Goal: Task Accomplishment & Management: Manage account settings

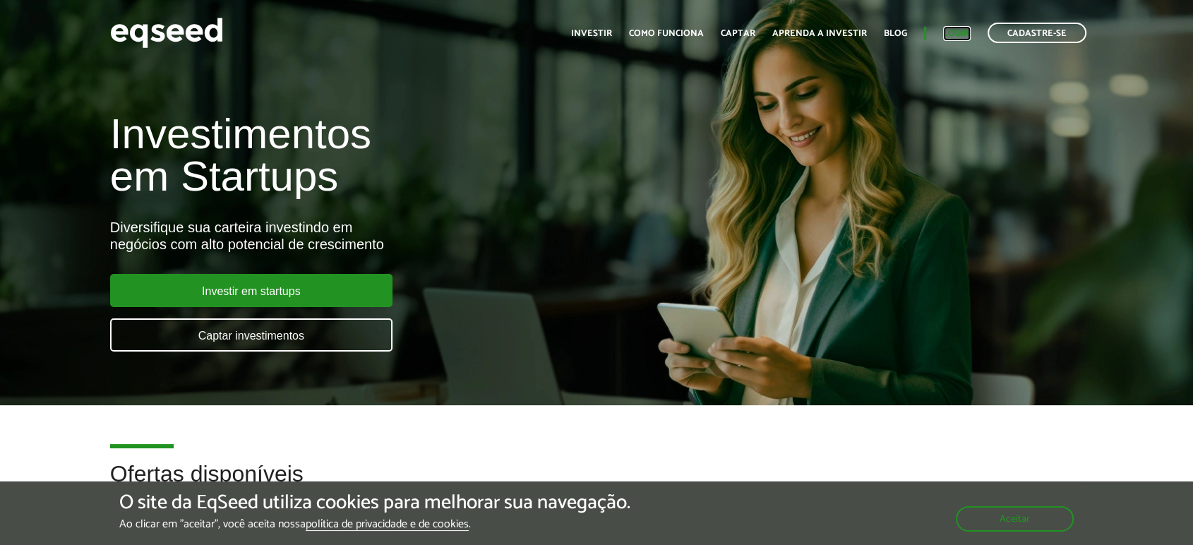
click at [952, 34] on link "Login" at bounding box center [957, 33] width 28 height 9
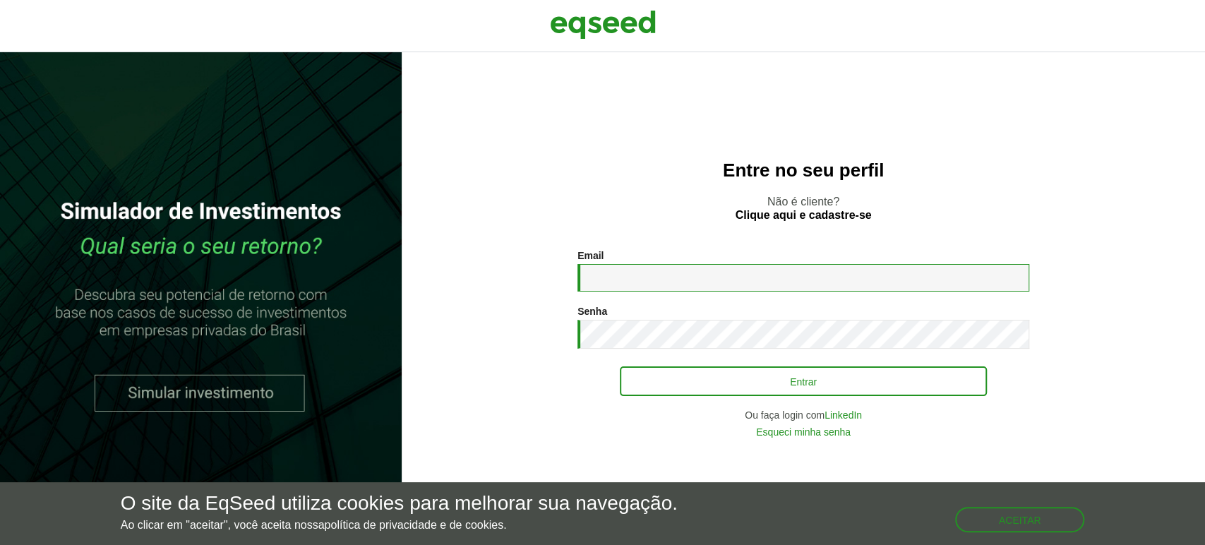
type input "**********"
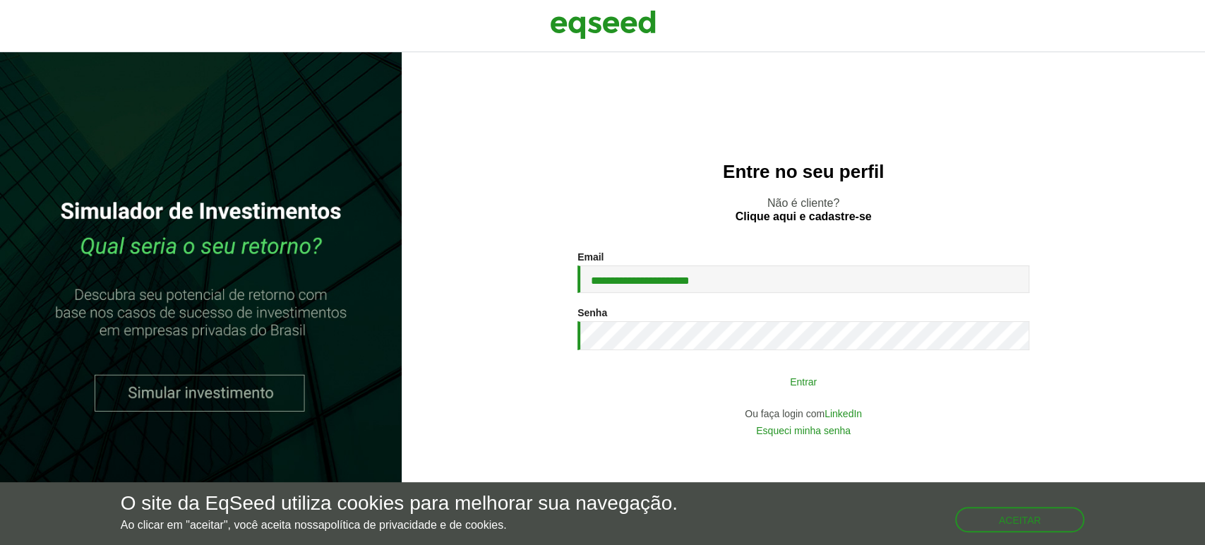
click at [738, 383] on button "Entrar" at bounding box center [803, 381] width 367 height 27
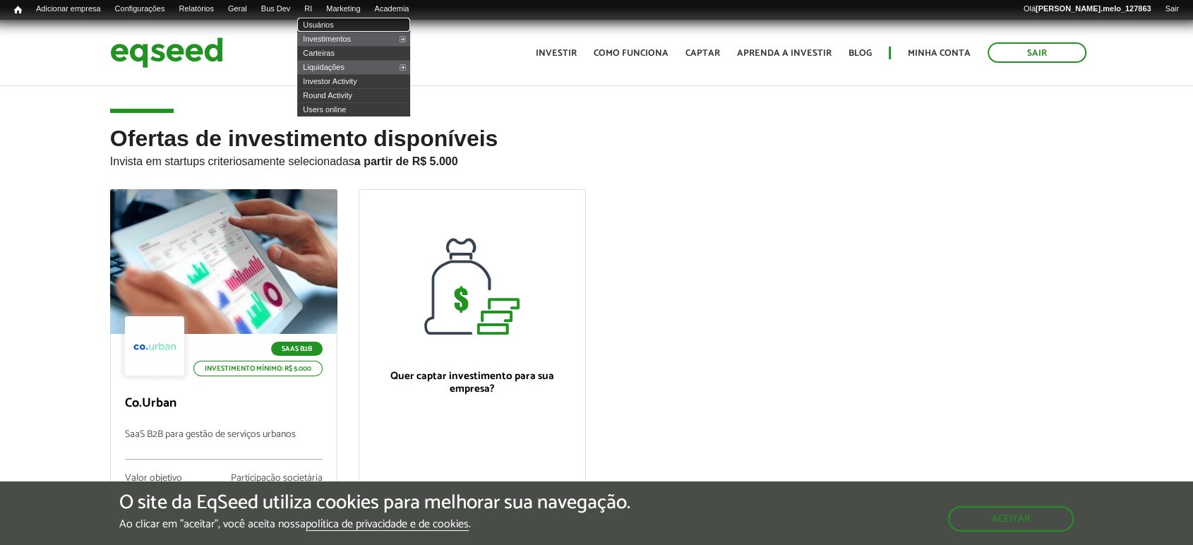
click at [336, 24] on link "Usuários" at bounding box center [353, 25] width 113 height 14
